Goal: Check status: Check status

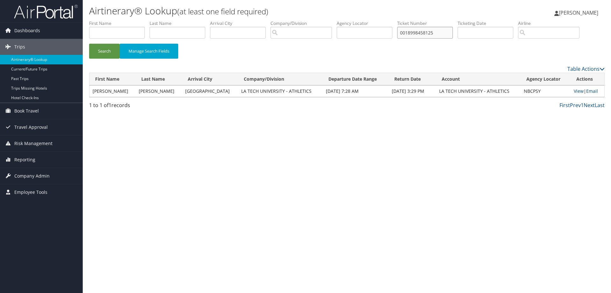
drag, startPoint x: 447, startPoint y: 32, endPoint x: 335, endPoint y: 34, distance: 112.1
click at [335, 20] on ul "First Name Last Name Departure City Arrival City Company/Division Airport/City …" at bounding box center [347, 20] width 516 height 0
paste input "0018998454823"
type input "0018998454823"
click at [89, 44] on button "Search" at bounding box center [104, 51] width 31 height 15
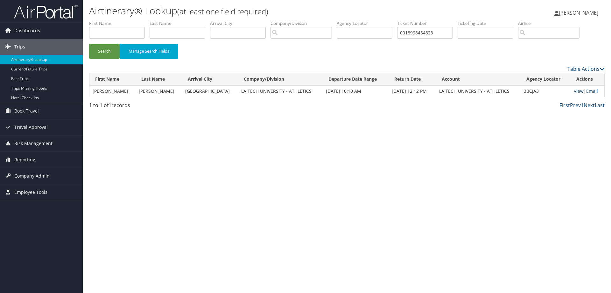
click at [576, 91] on link "View" at bounding box center [579, 91] width 10 height 6
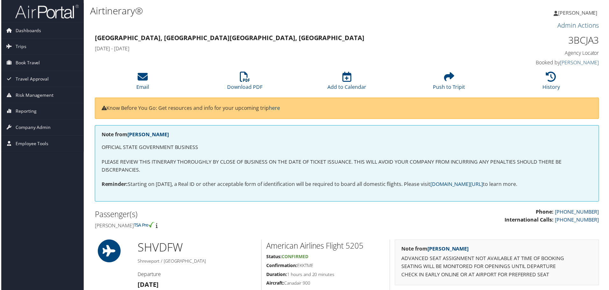
click at [51, 11] on img at bounding box center [46, 11] width 64 height 15
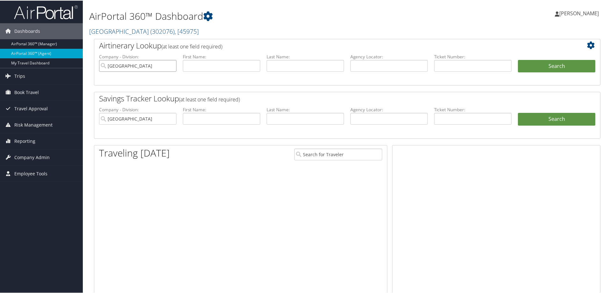
click at [170, 65] on input "Temple University" at bounding box center [137, 65] width 77 height 12
click at [440, 64] on input "text" at bounding box center [472, 65] width 77 height 12
paste input "0018998458125"
type input "0018998458125"
click at [518, 59] on button "Search" at bounding box center [556, 65] width 77 height 13
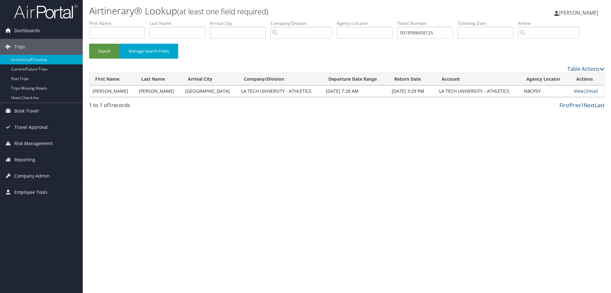
click at [576, 89] on link "View" at bounding box center [579, 91] width 10 height 6
drag, startPoint x: 446, startPoint y: 31, endPoint x: 229, endPoint y: 32, distance: 217.2
click at [229, 20] on ul "First Name Last Name Departure City Arrival City Company/Division Airport/City …" at bounding box center [347, 20] width 516 height 0
paste input "4823"
type input "0018998454823"
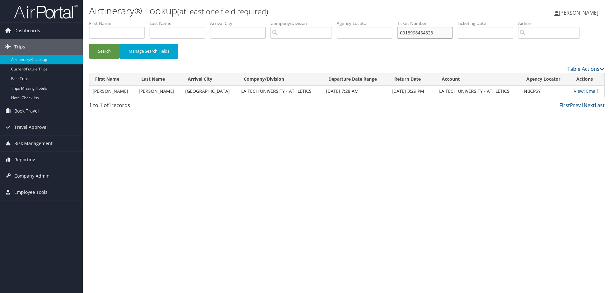
click at [89, 44] on button "Search" at bounding box center [104, 51] width 31 height 15
click at [575, 88] on link "View" at bounding box center [579, 91] width 10 height 6
click at [575, 90] on link "View" at bounding box center [579, 91] width 10 height 6
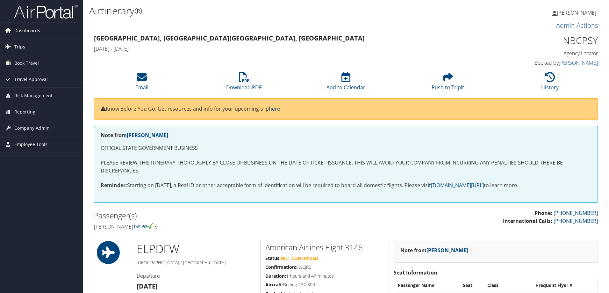
scroll to position [541, 0]
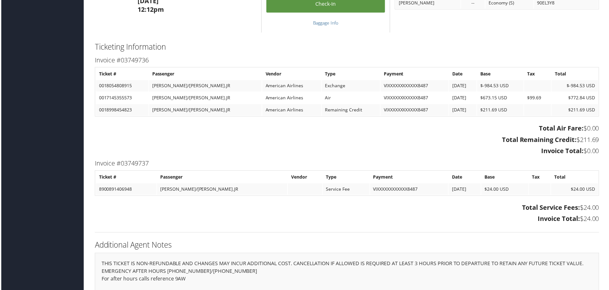
scroll to position [847, 0]
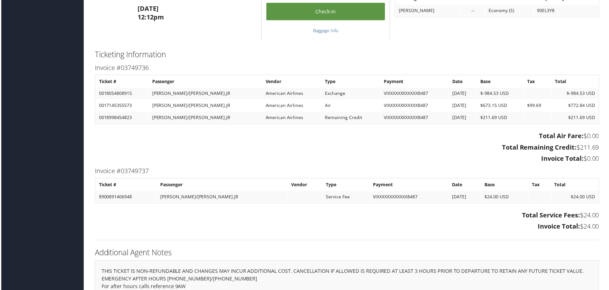
scroll to position [828, 0]
